Goal: Navigation & Orientation: Understand site structure

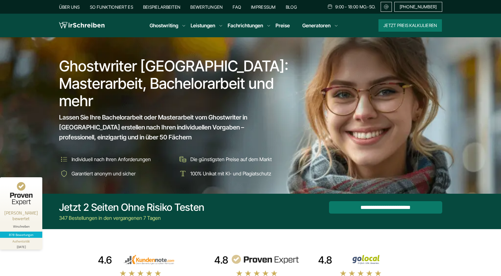
click at [268, 7] on link "Impressum" at bounding box center [263, 6] width 25 height 5
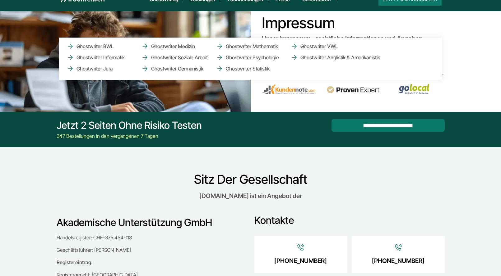
scroll to position [21, 0]
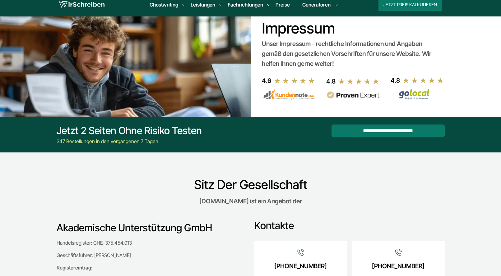
click at [272, 139] on div "**********" at bounding box center [251, 135] width 398 height 21
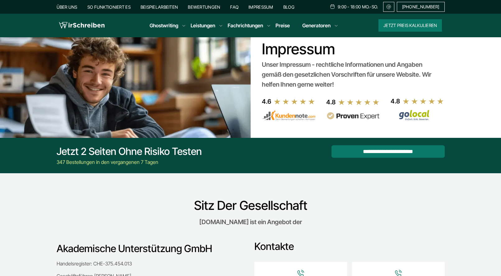
click at [65, 7] on link "Über uns" at bounding box center [67, 6] width 21 height 5
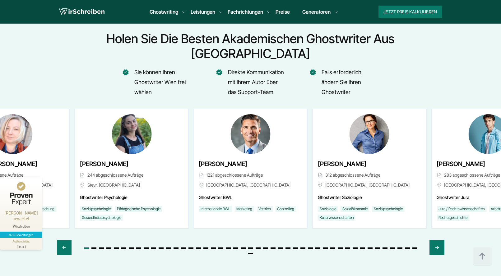
scroll to position [2313, 0]
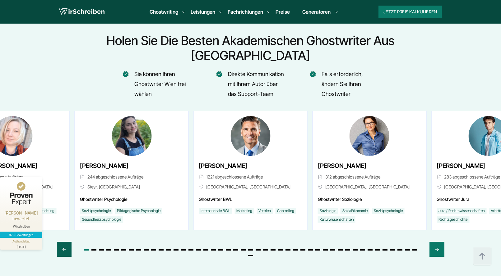
click at [64, 248] on icon "Previous slide" at bounding box center [64, 249] width 3 height 3
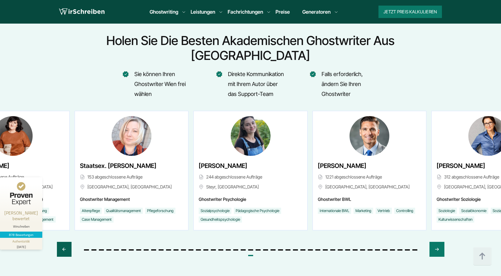
click at [64, 248] on icon "Previous slide" at bounding box center [64, 249] width 3 height 3
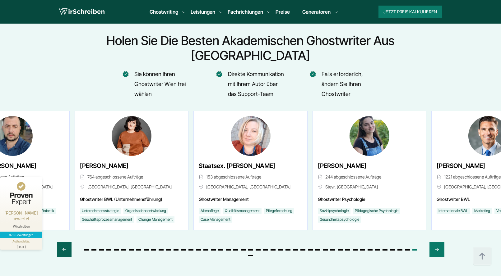
click at [64, 248] on icon "Previous slide" at bounding box center [64, 249] width 3 height 3
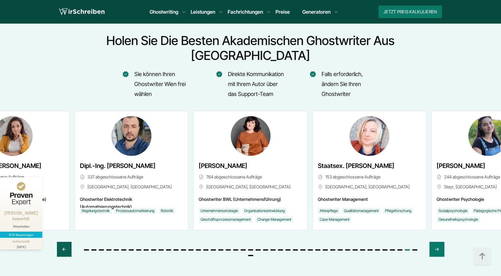
click at [64, 248] on icon "Previous slide" at bounding box center [64, 249] width 3 height 3
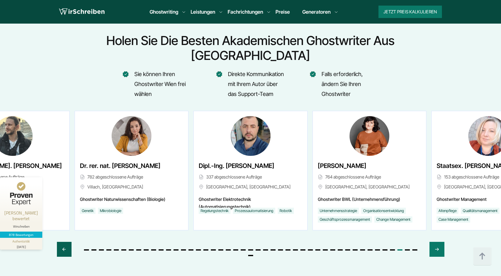
click at [64, 248] on icon "Previous slide" at bounding box center [64, 249] width 3 height 3
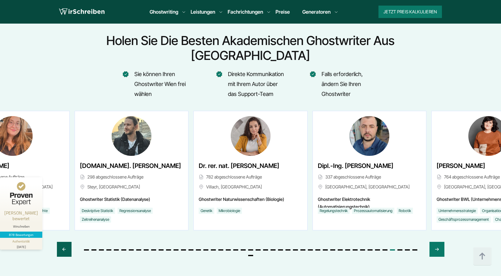
click at [64, 248] on icon "Previous slide" at bounding box center [64, 249] width 3 height 3
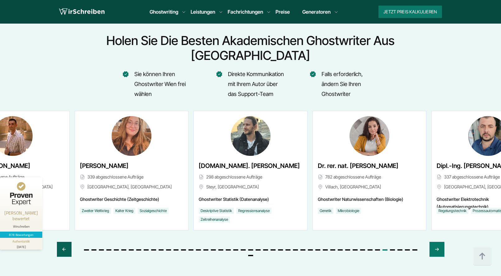
click at [64, 248] on icon "Previous slide" at bounding box center [64, 249] width 3 height 3
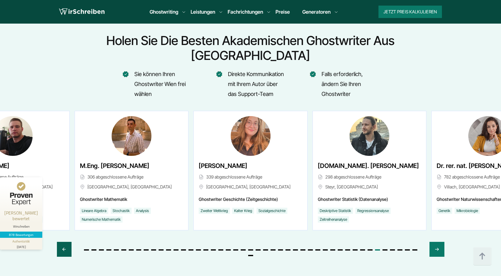
click at [64, 248] on icon "Previous slide" at bounding box center [64, 249] width 3 height 3
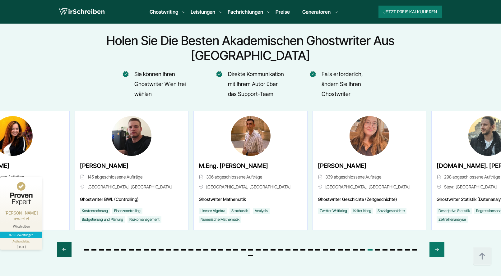
click at [64, 248] on icon "Previous slide" at bounding box center [64, 249] width 3 height 3
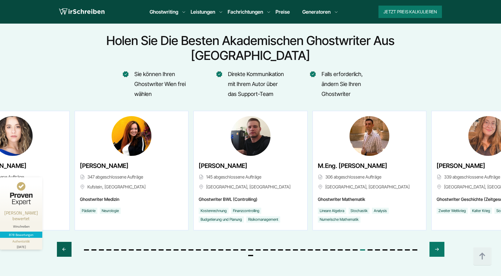
click at [64, 248] on icon "Previous slide" at bounding box center [64, 249] width 3 height 3
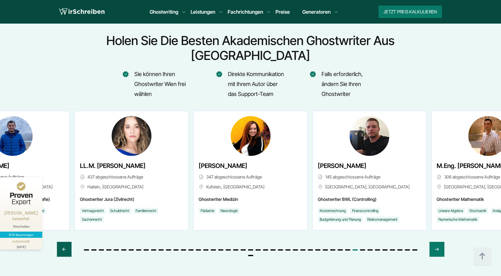
click at [67, 242] on div "Previous slide" at bounding box center [64, 249] width 15 height 15
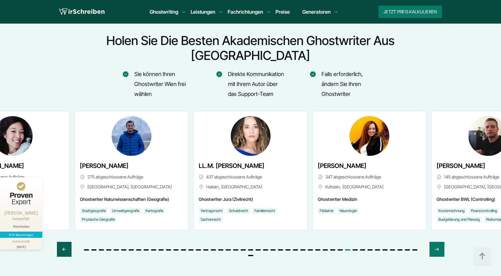
click at [67, 242] on div "Previous slide" at bounding box center [64, 249] width 15 height 15
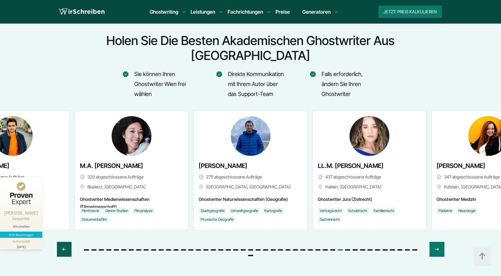
click at [67, 242] on div "Previous slide" at bounding box center [64, 249] width 15 height 15
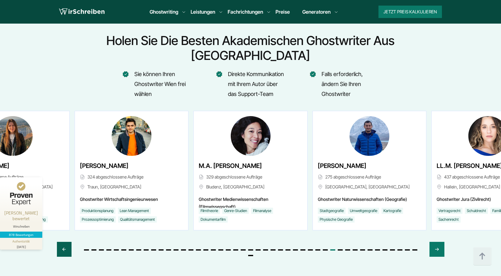
click at [67, 242] on div "Previous slide" at bounding box center [64, 249] width 15 height 15
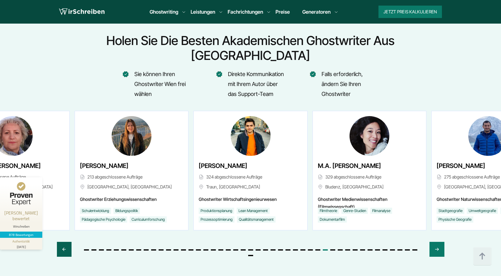
click at [67, 242] on div "Previous slide" at bounding box center [64, 249] width 15 height 15
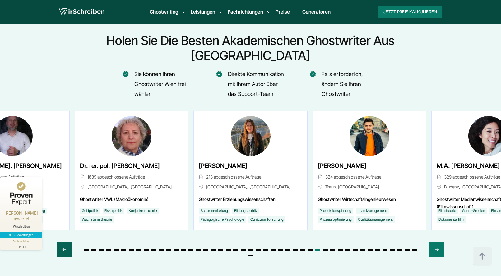
click at [67, 242] on div "Previous slide" at bounding box center [64, 249] width 15 height 15
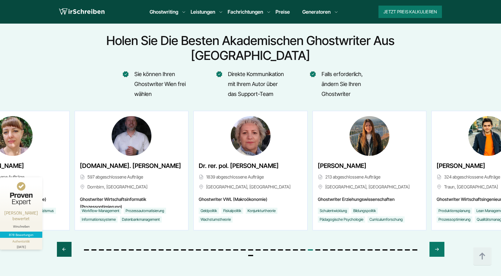
click at [67, 242] on div "Previous slide" at bounding box center [64, 249] width 15 height 15
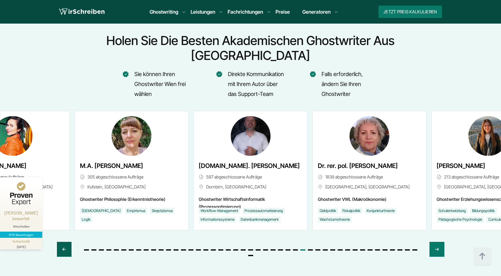
click at [67, 242] on div "Previous slide" at bounding box center [64, 249] width 15 height 15
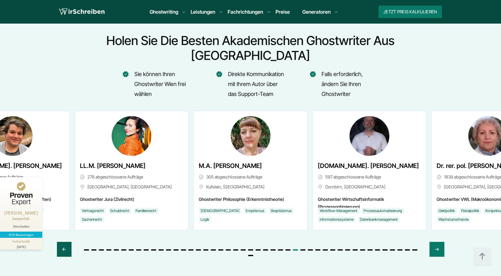
click at [67, 242] on div "Previous slide" at bounding box center [64, 249] width 15 height 15
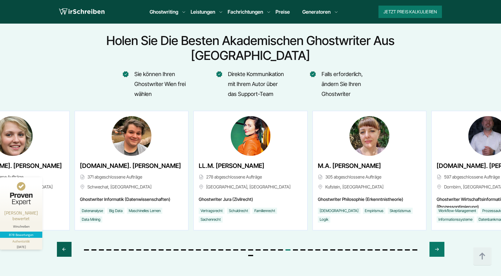
click at [67, 242] on div "Previous slide" at bounding box center [64, 249] width 15 height 15
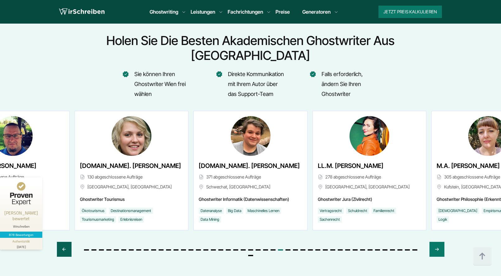
click at [67, 242] on div "Previous slide" at bounding box center [64, 249] width 15 height 15
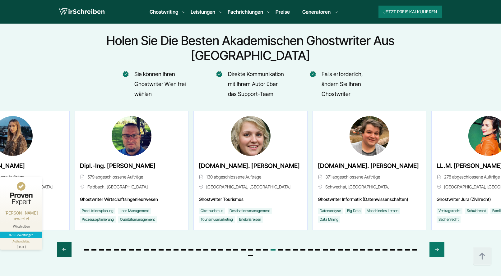
click at [67, 242] on div "Previous slide" at bounding box center [64, 249] width 15 height 15
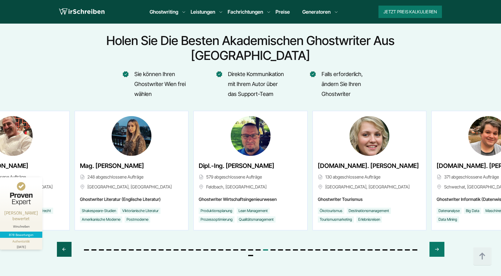
click at [67, 242] on div "Previous slide" at bounding box center [64, 249] width 15 height 15
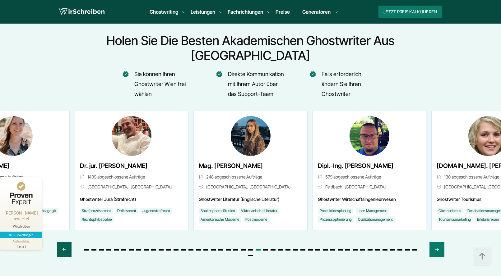
click at [67, 242] on div "Previous slide" at bounding box center [64, 249] width 15 height 15
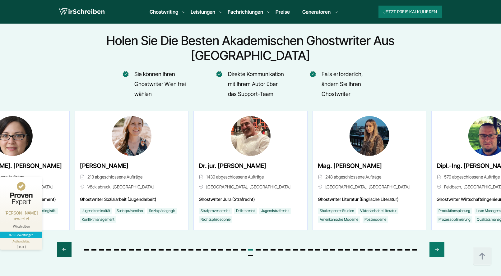
click at [67, 242] on div "Previous slide" at bounding box center [64, 249] width 15 height 15
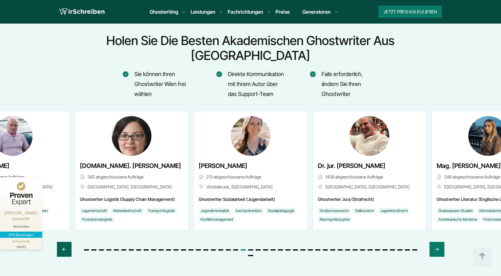
click at [67, 242] on div "Previous slide" at bounding box center [64, 249] width 15 height 15
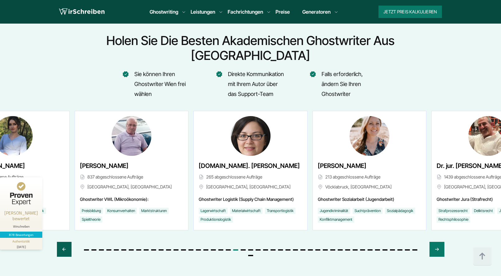
click at [67, 242] on div "Previous slide" at bounding box center [64, 249] width 15 height 15
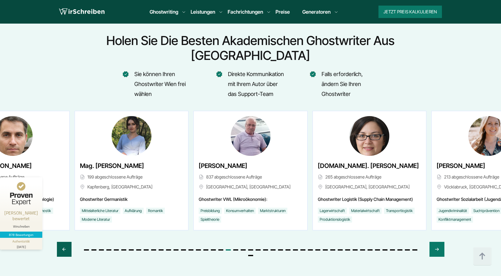
click at [68, 242] on div "Previous slide" at bounding box center [64, 249] width 15 height 15
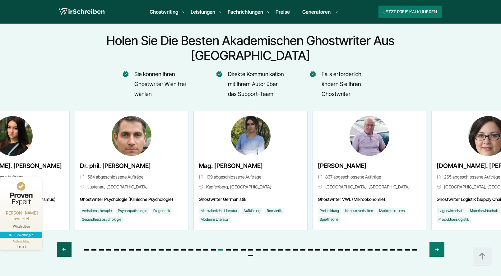
click at [68, 242] on div "Previous slide" at bounding box center [64, 249] width 15 height 15
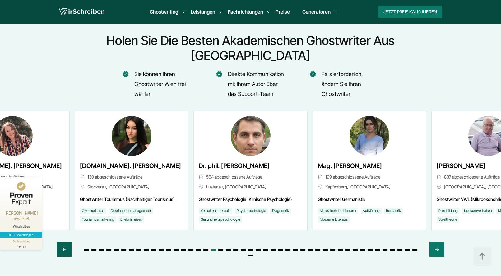
click at [68, 242] on div "Previous slide" at bounding box center [64, 249] width 15 height 15
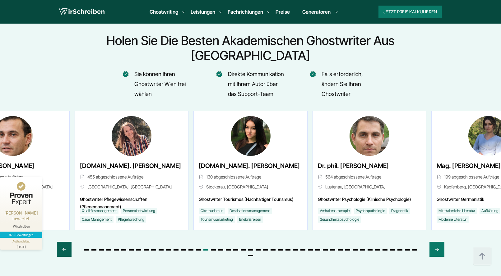
click at [68, 242] on div "Previous slide" at bounding box center [64, 249] width 15 height 15
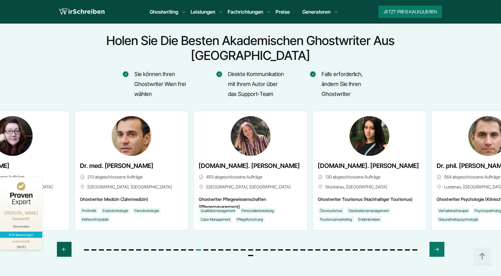
click at [68, 242] on div "Previous slide" at bounding box center [64, 249] width 15 height 15
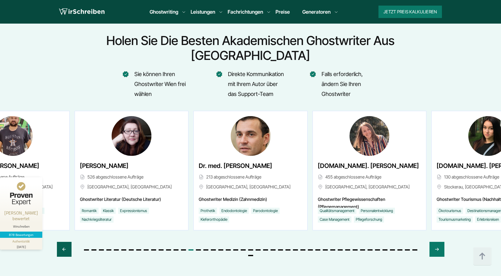
click at [68, 242] on div "Previous slide" at bounding box center [64, 249] width 15 height 15
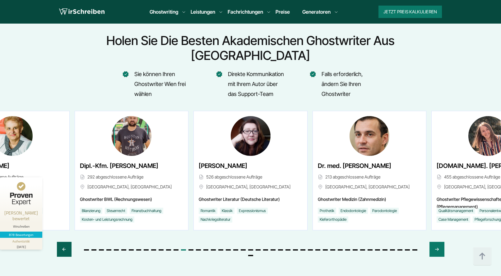
click at [68, 242] on div "Previous slide" at bounding box center [64, 249] width 15 height 15
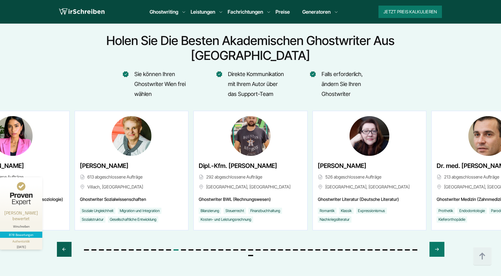
click at [68, 242] on div "Previous slide" at bounding box center [64, 249] width 15 height 15
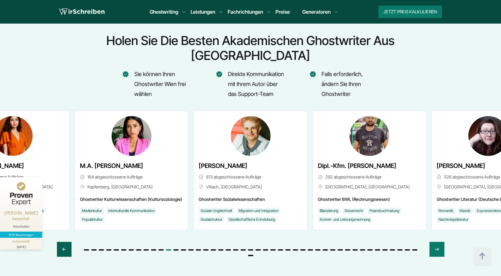
click at [68, 242] on div "Previous slide" at bounding box center [64, 249] width 15 height 15
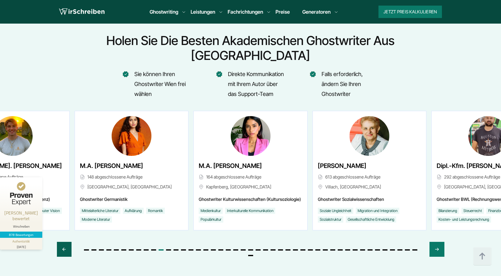
click at [68, 242] on div "Previous slide" at bounding box center [64, 249] width 15 height 15
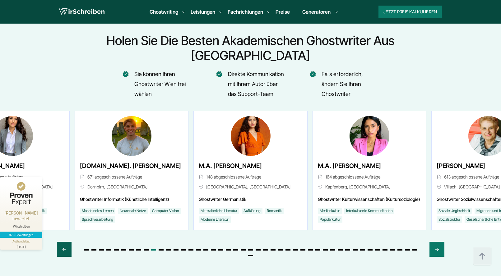
click at [68, 242] on div "Previous slide" at bounding box center [64, 249] width 15 height 15
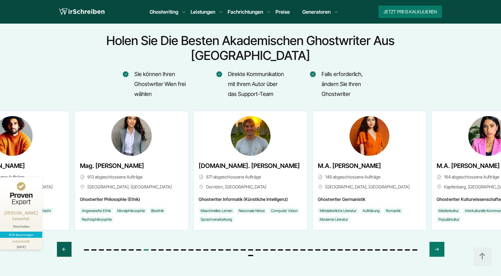
click at [68, 242] on div "Previous slide" at bounding box center [64, 249] width 15 height 15
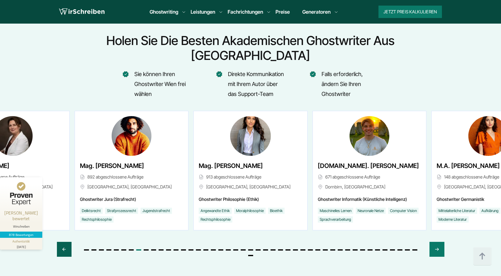
click at [68, 242] on div "Previous slide" at bounding box center [64, 249] width 15 height 15
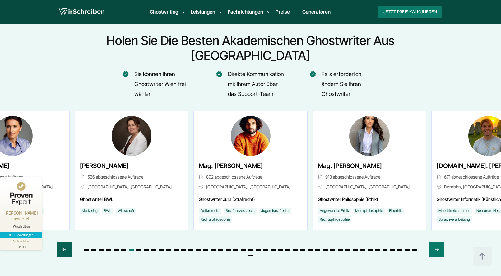
click at [68, 242] on div "Previous slide" at bounding box center [64, 249] width 15 height 15
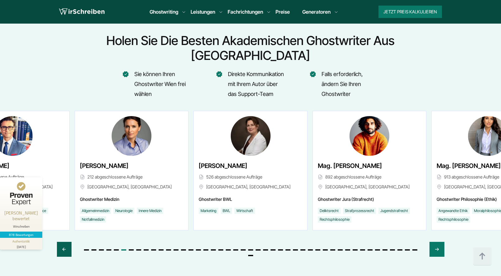
click at [68, 242] on div "Previous slide" at bounding box center [64, 249] width 15 height 15
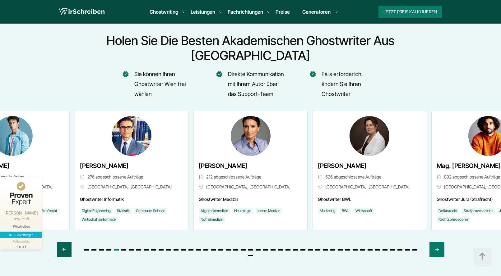
click at [68, 242] on div "Previous slide" at bounding box center [64, 249] width 15 height 15
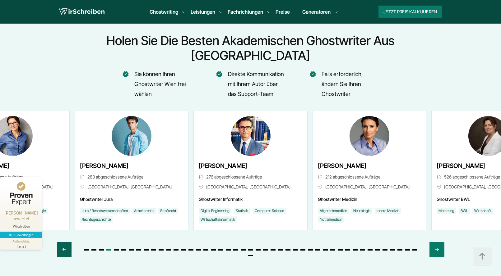
click at [68, 242] on div "Previous slide" at bounding box center [64, 249] width 15 height 15
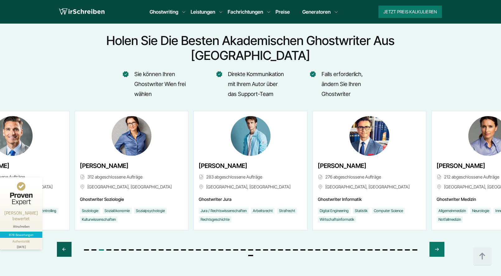
click at [68, 242] on div "Previous slide" at bounding box center [64, 249] width 15 height 15
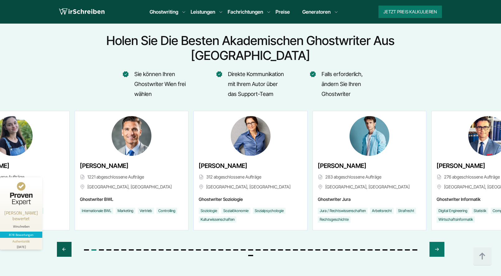
click at [68, 242] on div "Previous slide" at bounding box center [64, 249] width 15 height 15
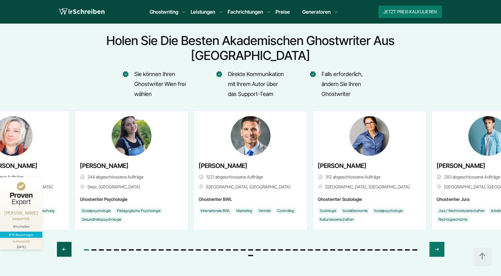
click at [68, 242] on div "Previous slide" at bounding box center [64, 249] width 15 height 15
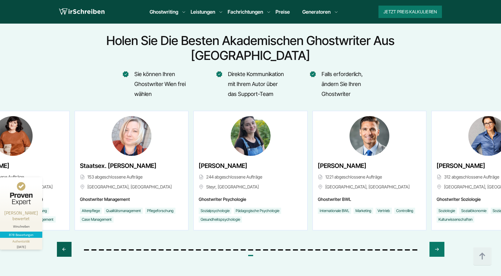
click at [68, 242] on div "Previous slide" at bounding box center [64, 249] width 15 height 15
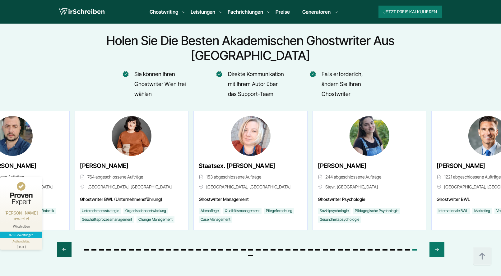
click at [68, 242] on div "Previous slide" at bounding box center [64, 249] width 15 height 15
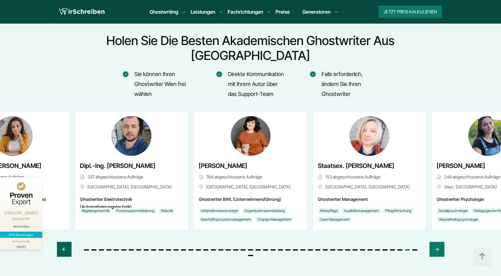
click at [68, 242] on div "Previous slide" at bounding box center [64, 249] width 15 height 15
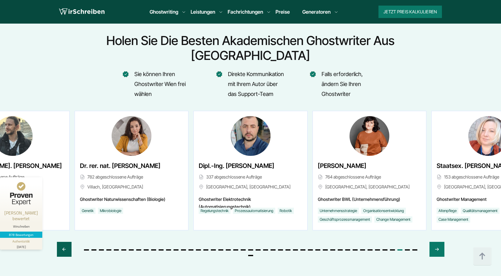
click at [68, 242] on div "Previous slide" at bounding box center [64, 249] width 15 height 15
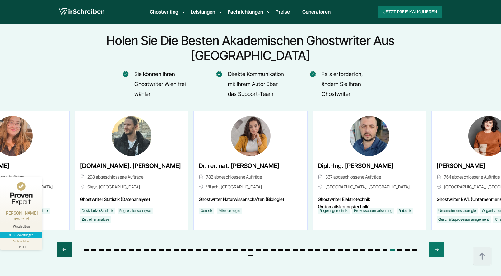
click at [68, 242] on div "Previous slide" at bounding box center [64, 249] width 15 height 15
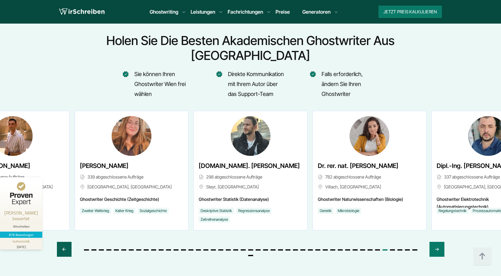
click at [68, 242] on div "Previous slide" at bounding box center [64, 249] width 15 height 15
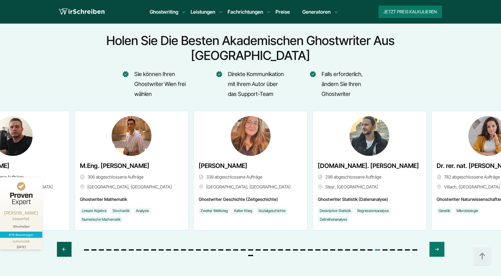
click at [68, 242] on div "Previous slide" at bounding box center [64, 249] width 15 height 15
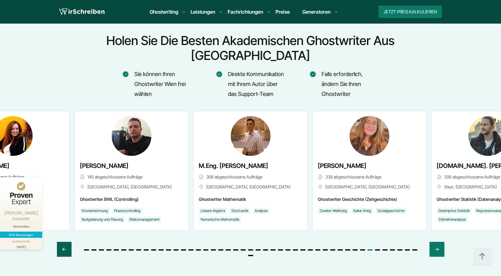
click at [68, 242] on div "Previous slide" at bounding box center [64, 249] width 15 height 15
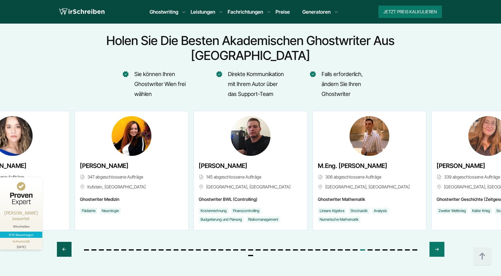
click at [68, 242] on div "Previous slide" at bounding box center [64, 249] width 15 height 15
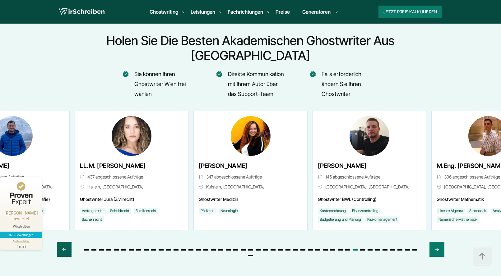
click at [68, 242] on div "Previous slide" at bounding box center [64, 249] width 15 height 15
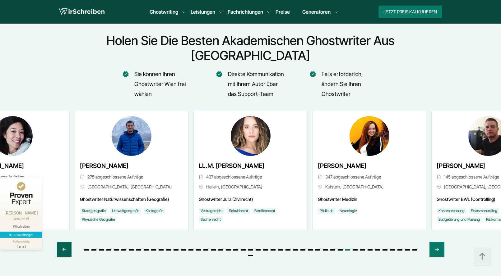
click at [68, 242] on div "Previous slide" at bounding box center [64, 249] width 15 height 15
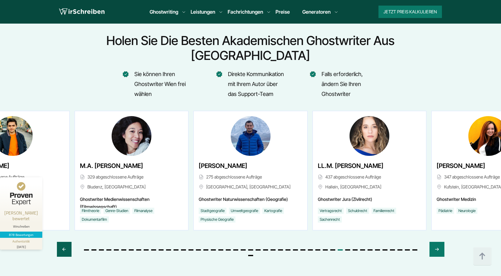
click at [68, 242] on div "Previous slide" at bounding box center [64, 249] width 15 height 15
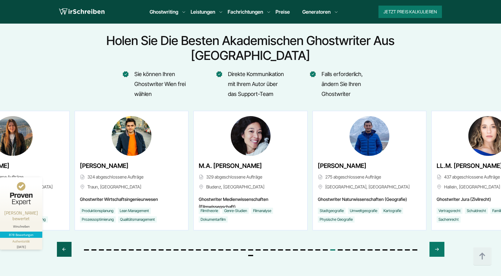
click at [68, 242] on div "Previous slide" at bounding box center [64, 249] width 15 height 15
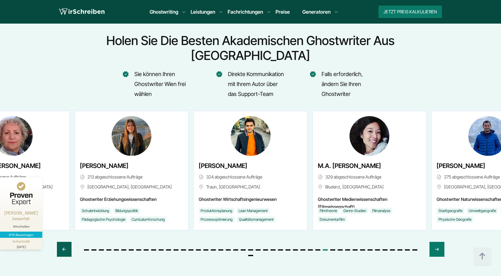
click at [68, 242] on div "Previous slide" at bounding box center [64, 249] width 15 height 15
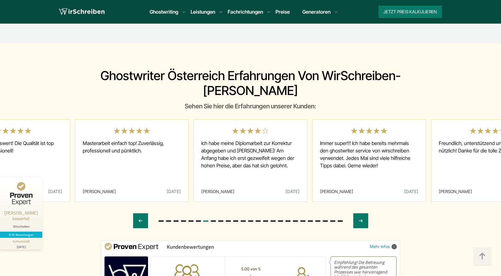
scroll to position [3328, 0]
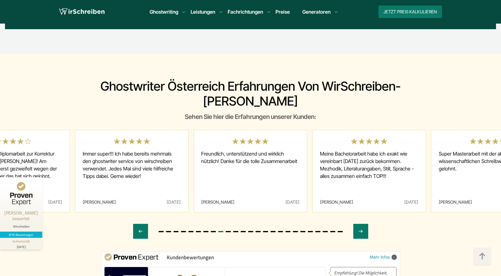
click at [32, 145] on span "Ich habe meine Diplomarbeit zur Korrektur abgegeben und [PERSON_NAME]! Am Anfan…" at bounding box center [13, 172] width 98 height 55
click at [132, 145] on span "Immer super!!! Ich habe bereits mehrmals den ghostwriter service von wirschreib…" at bounding box center [132, 172] width 98 height 55
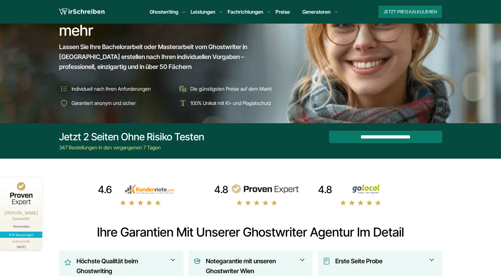
scroll to position [0, 0]
